Goal: Task Accomplishment & Management: Use online tool/utility

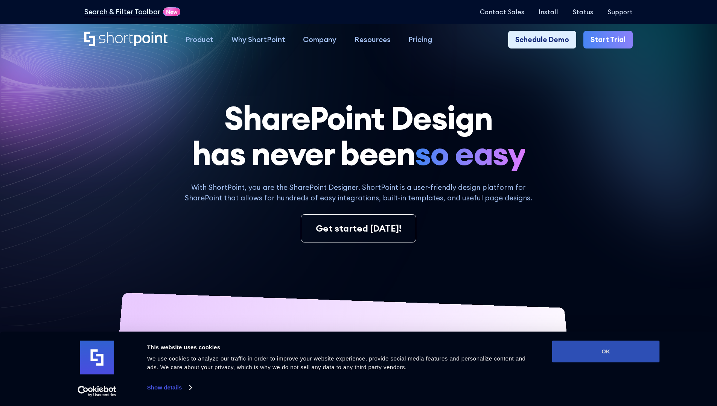
click at [605, 352] on button "OK" at bounding box center [606, 352] width 108 height 22
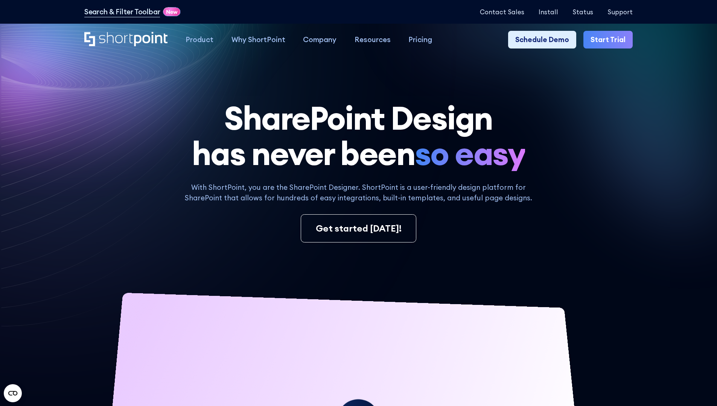
click at [610, 40] on link "Start Trial" at bounding box center [607, 40] width 49 height 18
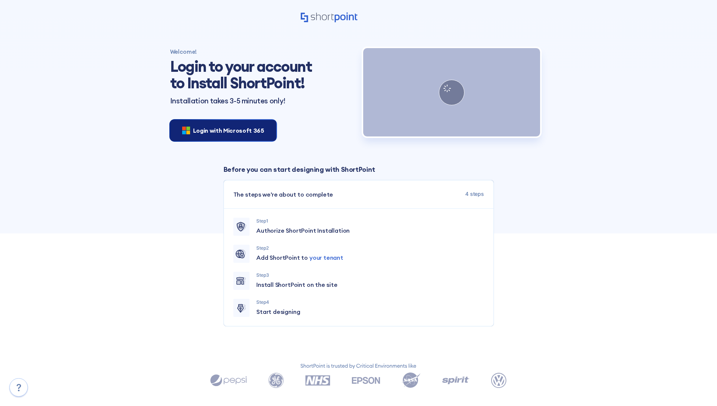
click at [221, 130] on span "Login with Microsoft 365" at bounding box center [228, 130] width 71 height 9
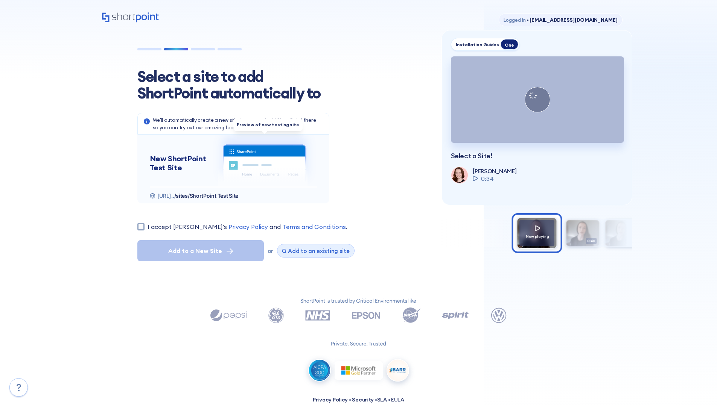
click at [313, 251] on span "Add to an existing site" at bounding box center [319, 251] width 62 height 7
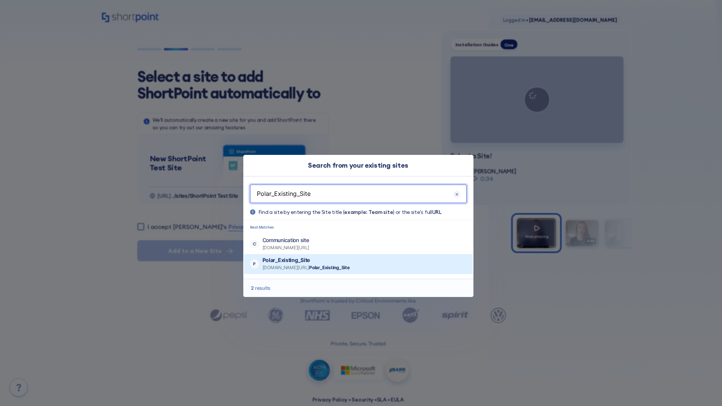
click at [328, 260] on p "Polar_Existing_Site" at bounding box center [306, 261] width 87 height 8
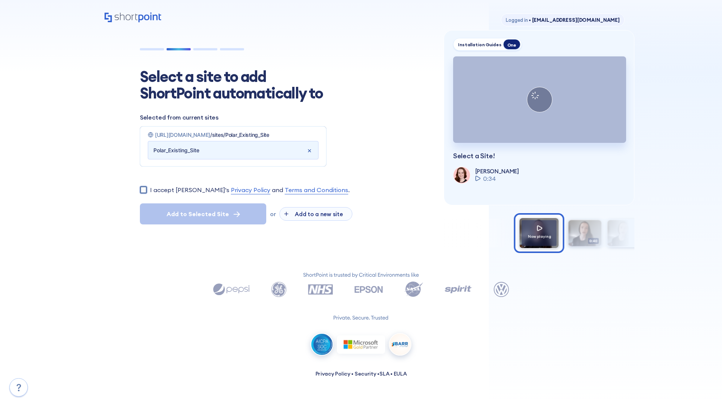
click at [143, 193] on input "I accept ShortPoint's Privacy Policy and Terms and Conditions ." at bounding box center [143, 189] width 7 height 7
checkbox input "true"
click at [203, 219] on span "Add to Selected Site" at bounding box center [198, 214] width 62 height 9
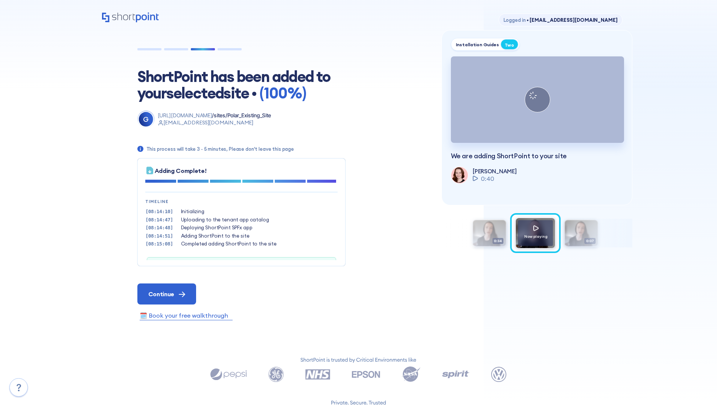
scroll to position [23, 0]
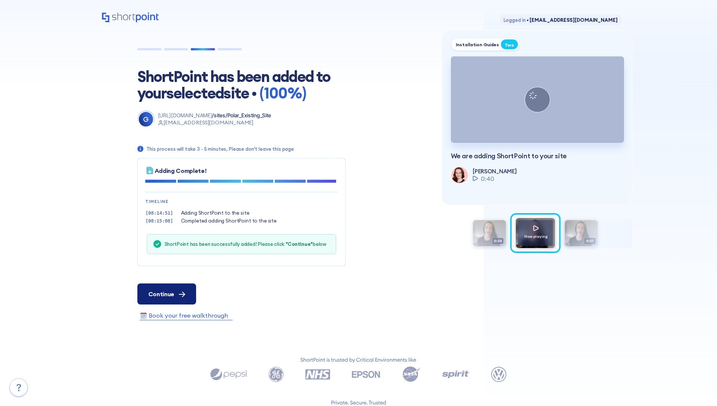
click at [166, 294] on span "Continue" at bounding box center [161, 294] width 26 height 9
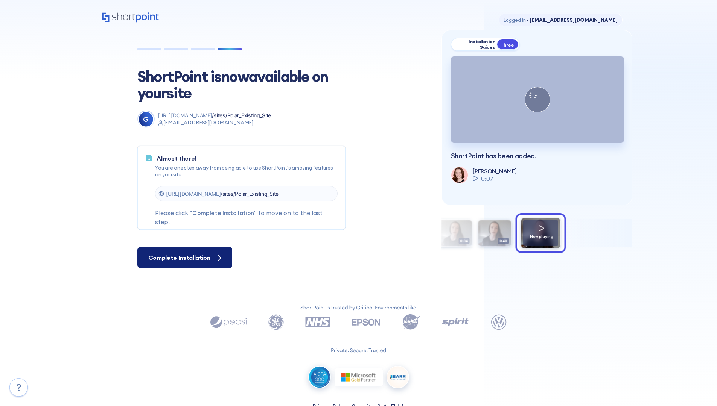
click at [184, 258] on span "Complete Installation" at bounding box center [179, 257] width 62 height 9
